Goal: Check status: Check status

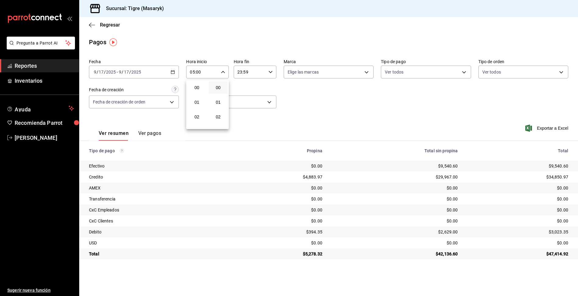
scroll to position [73, 0]
click at [463, 71] on div at bounding box center [289, 148] width 578 height 296
click at [465, 73] on body "Pregunta a Parrot AI Reportes Inventarios Ayuda Recomienda Parrot Tigre Masaryk…" at bounding box center [289, 148] width 578 height 296
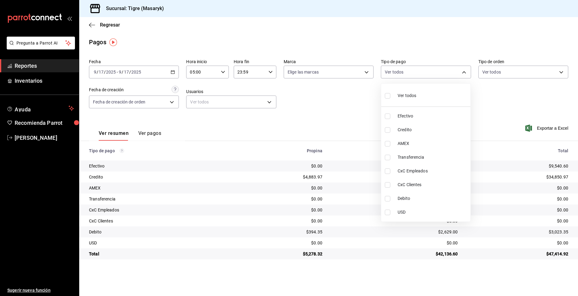
click at [387, 98] on input "checkbox" at bounding box center [387, 95] width 5 height 5
checkbox input "true"
type input "68cfb1b9-f6b2-44be-9d19-cf144159f8e2,563f51c4-7c0d-43b6-837e-e895ac41548e,d9472…"
checkbox input "true"
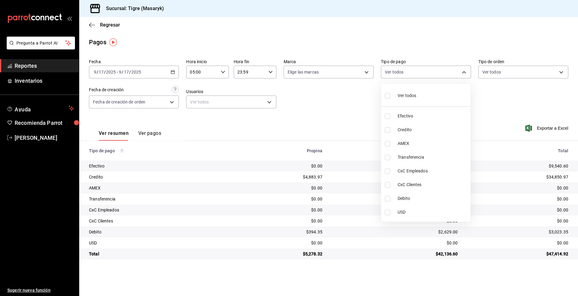
checkbox input "true"
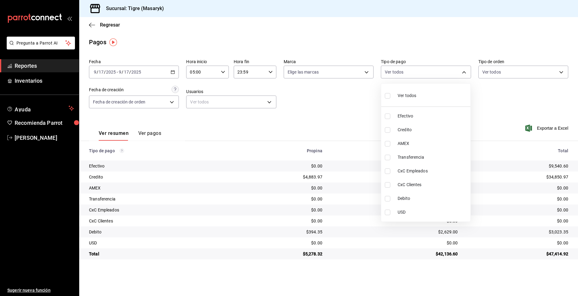
checkbox input "true"
click at [220, 72] on div at bounding box center [289, 148] width 578 height 296
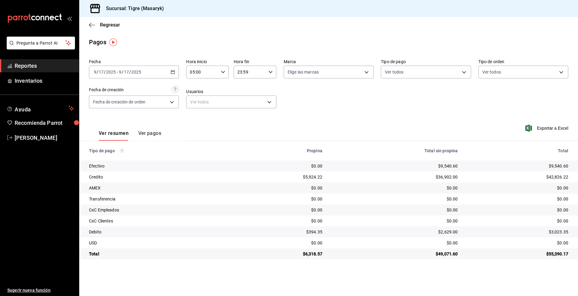
click at [221, 72] on icon "button" at bounding box center [223, 72] width 4 height 4
click at [195, 87] on span "05" at bounding box center [197, 87] width 12 height 5
click at [272, 73] on div at bounding box center [289, 148] width 578 height 296
click at [272, 73] on icon "button" at bounding box center [270, 72] width 4 height 4
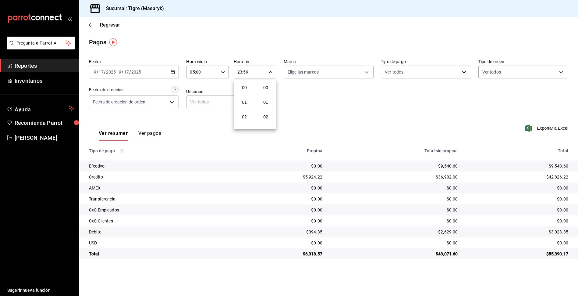
scroll to position [829, 0]
click at [242, 120] on span "23" at bounding box center [245, 121] width 12 height 5
click at [374, 119] on div at bounding box center [289, 148] width 578 height 296
